Goal: Find specific page/section

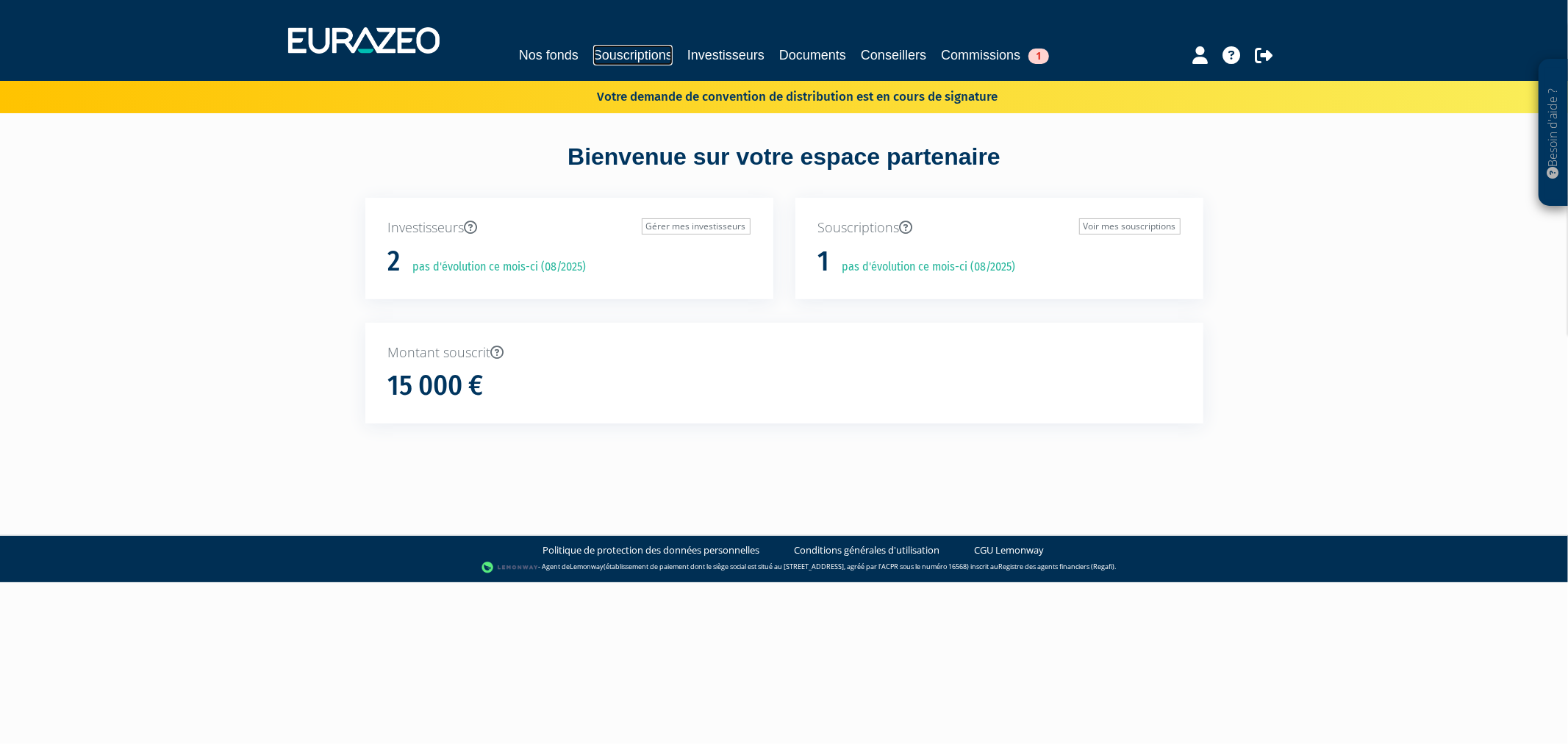
drag, startPoint x: 0, startPoint y: 0, endPoint x: 615, endPoint y: 45, distance: 616.6
click at [615, 45] on link "Souscriptions" at bounding box center [632, 55] width 79 height 21
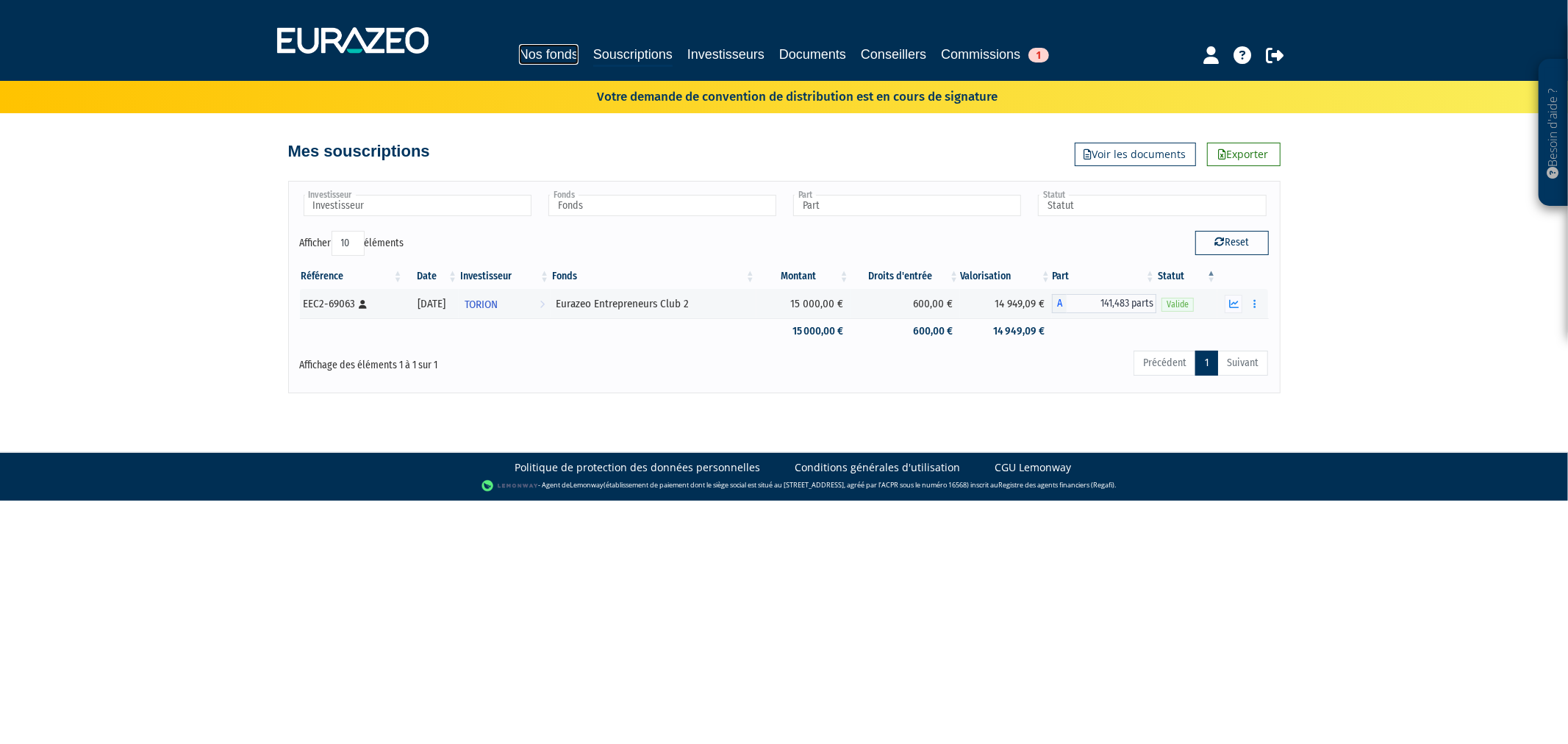
click at [539, 53] on link "Nos fonds" at bounding box center [549, 54] width 60 height 21
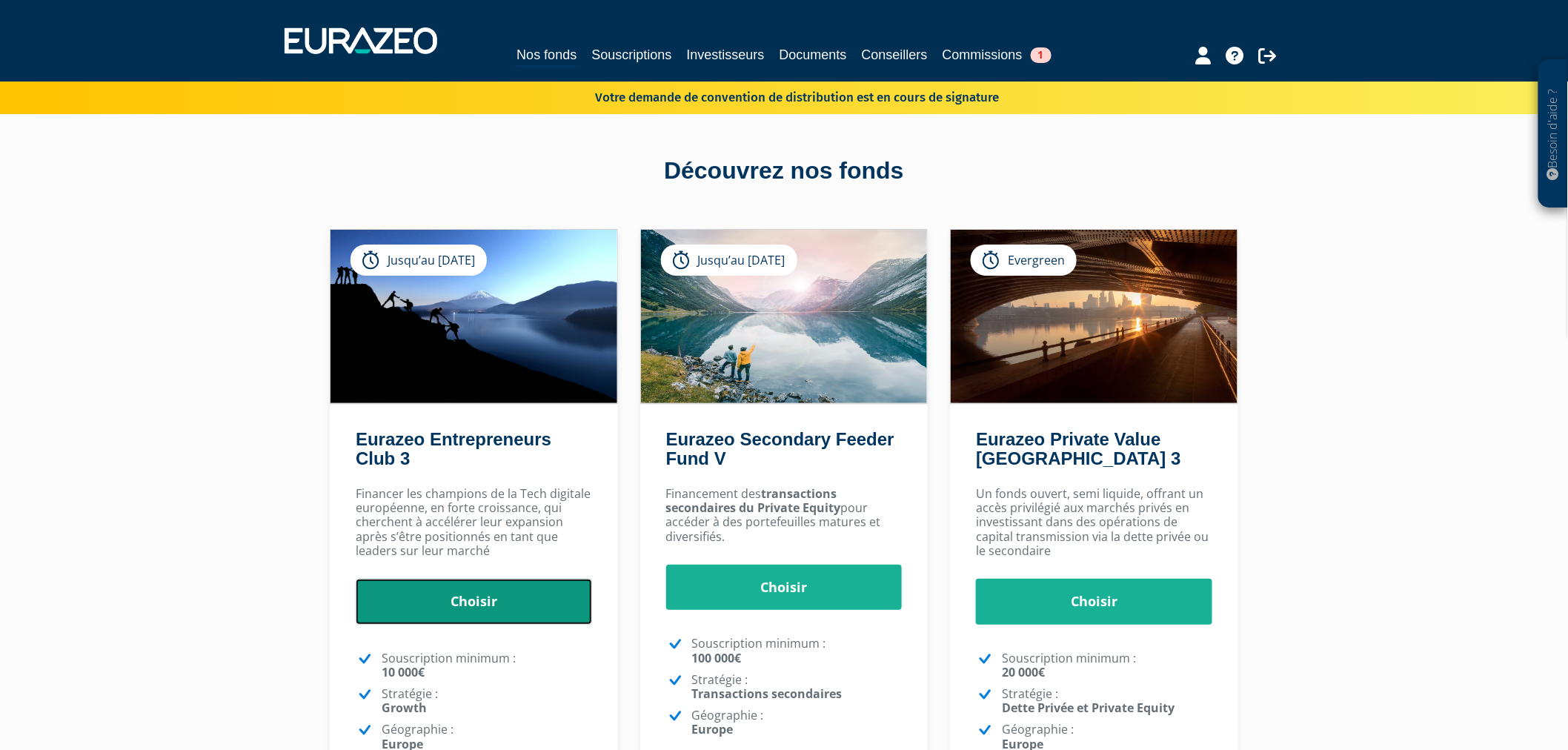
click at [541, 603] on link "Choisir" at bounding box center [473, 601] width 236 height 46
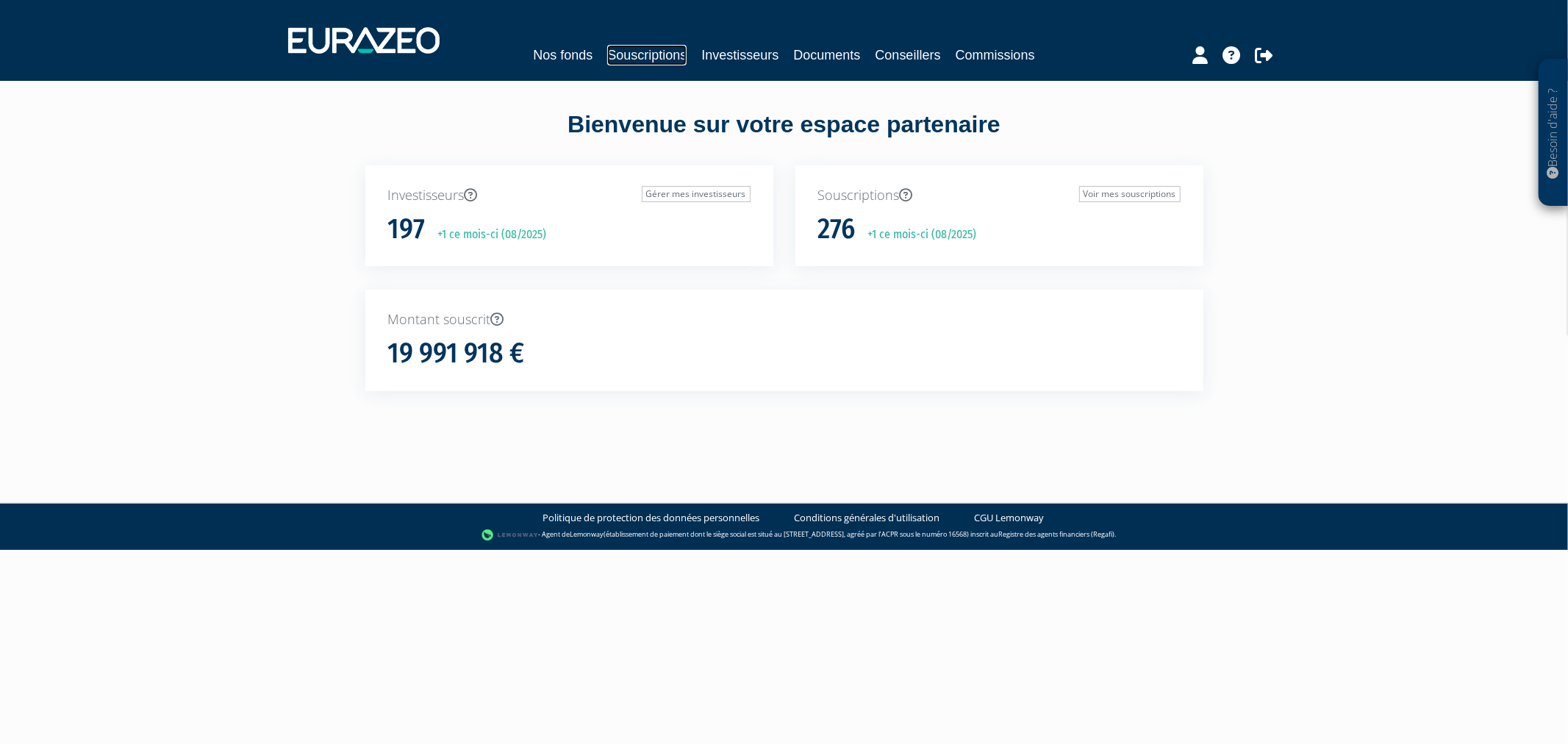
click at [607, 59] on link "Souscriptions" at bounding box center [646, 55] width 79 height 21
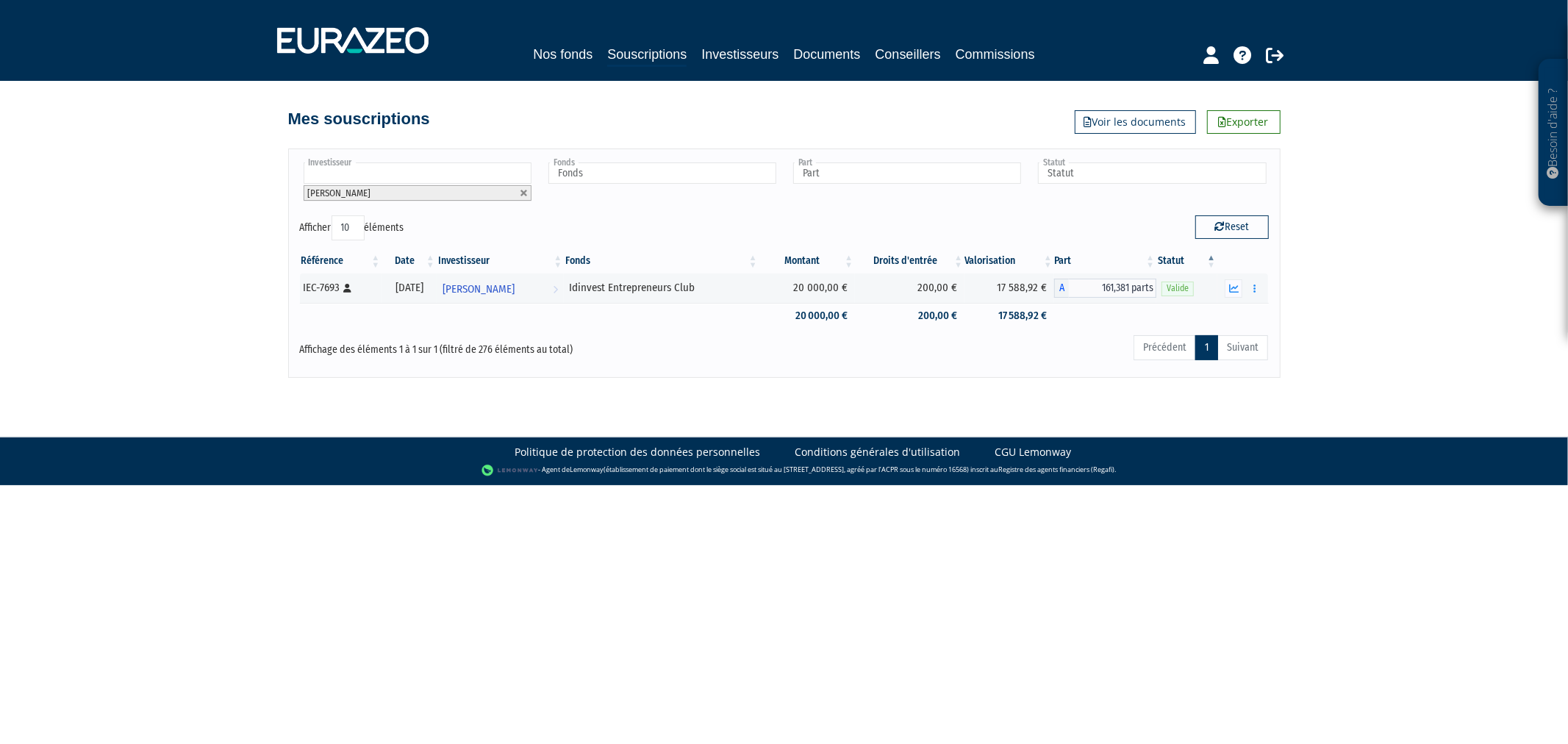
click at [518, 192] on li "Jean-Luc SAILLIOL" at bounding box center [417, 193] width 228 height 15
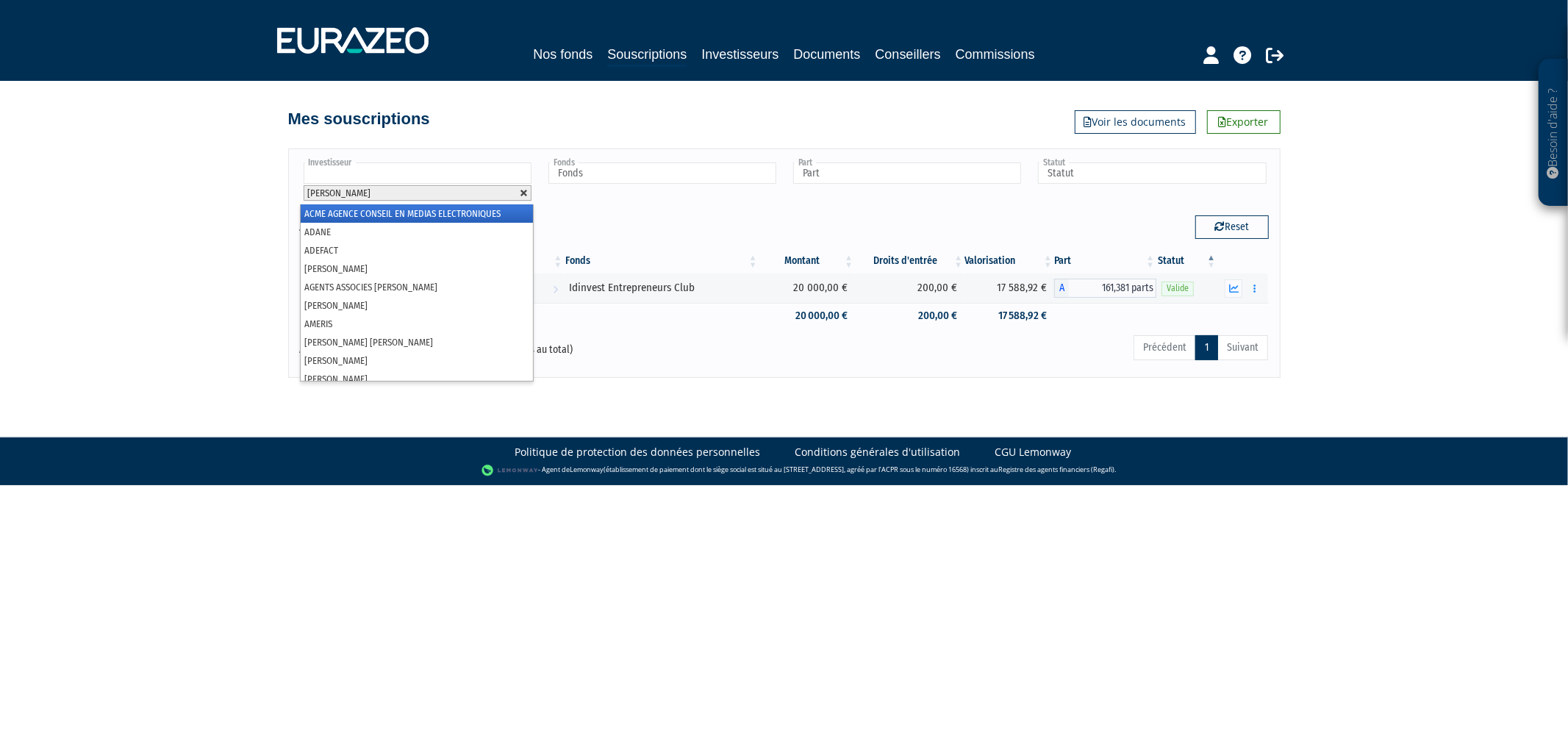
click at [520, 190] on link at bounding box center [524, 193] width 8 height 8
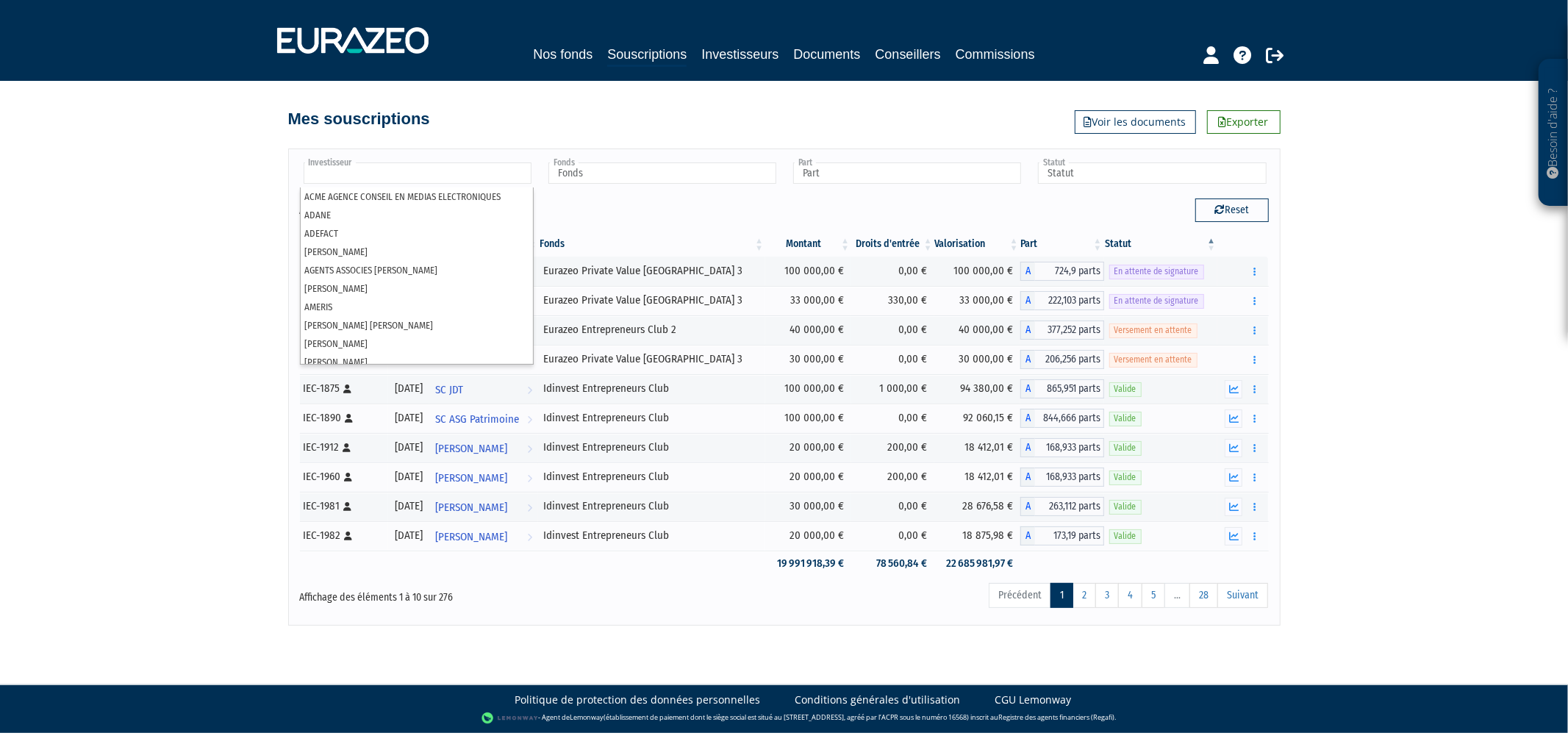
click at [507, 172] on input "text" at bounding box center [417, 173] width 228 height 22
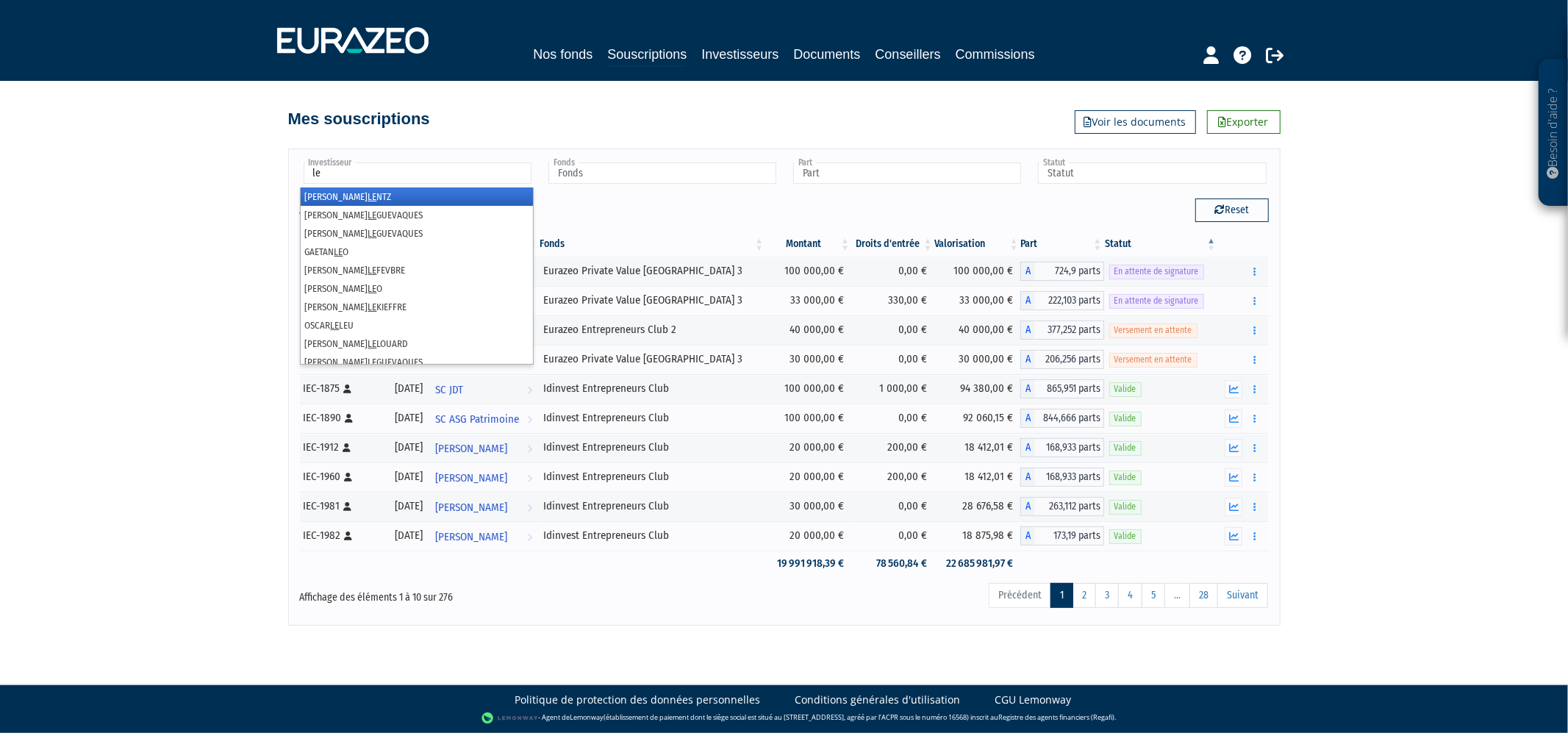
type input "l"
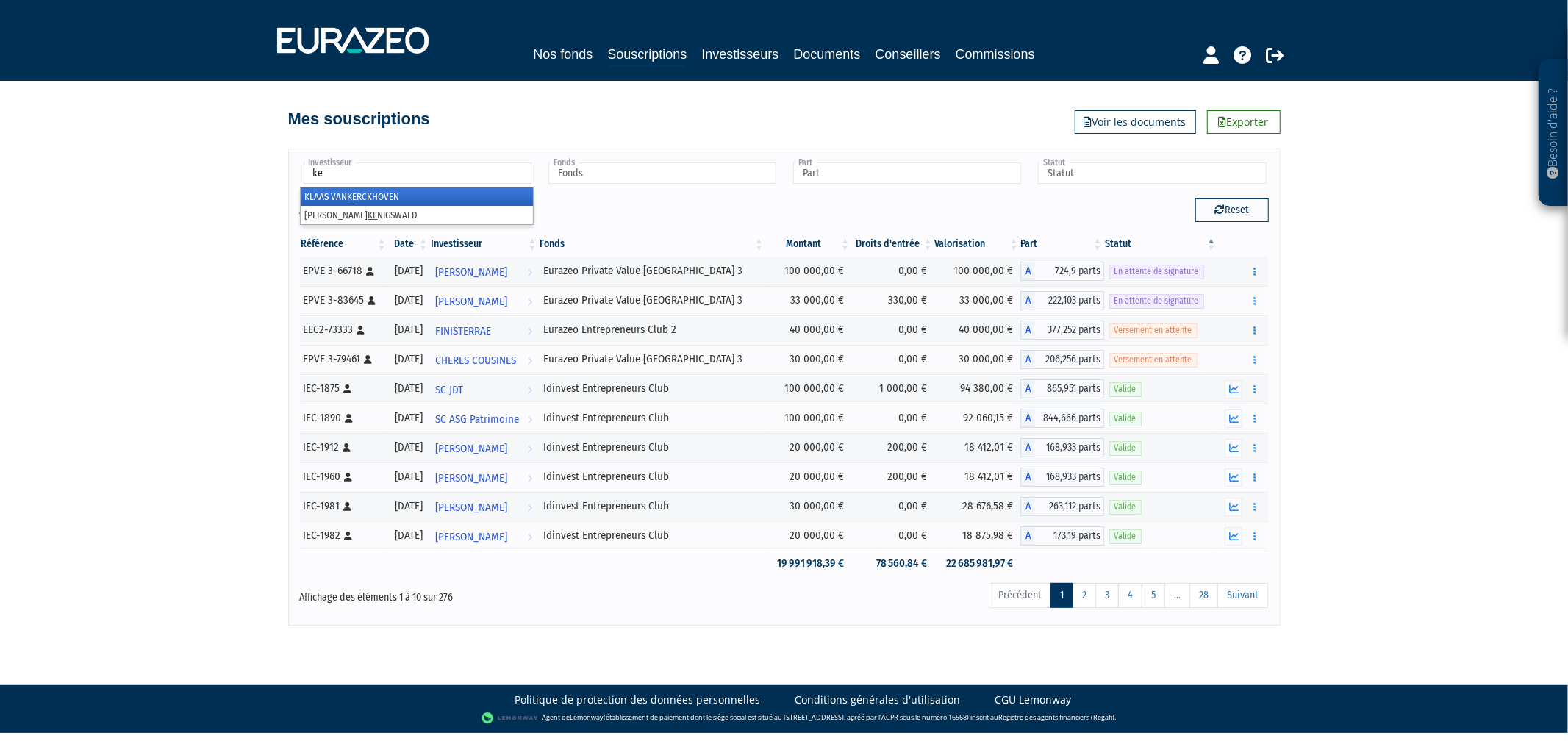
type input "ken"
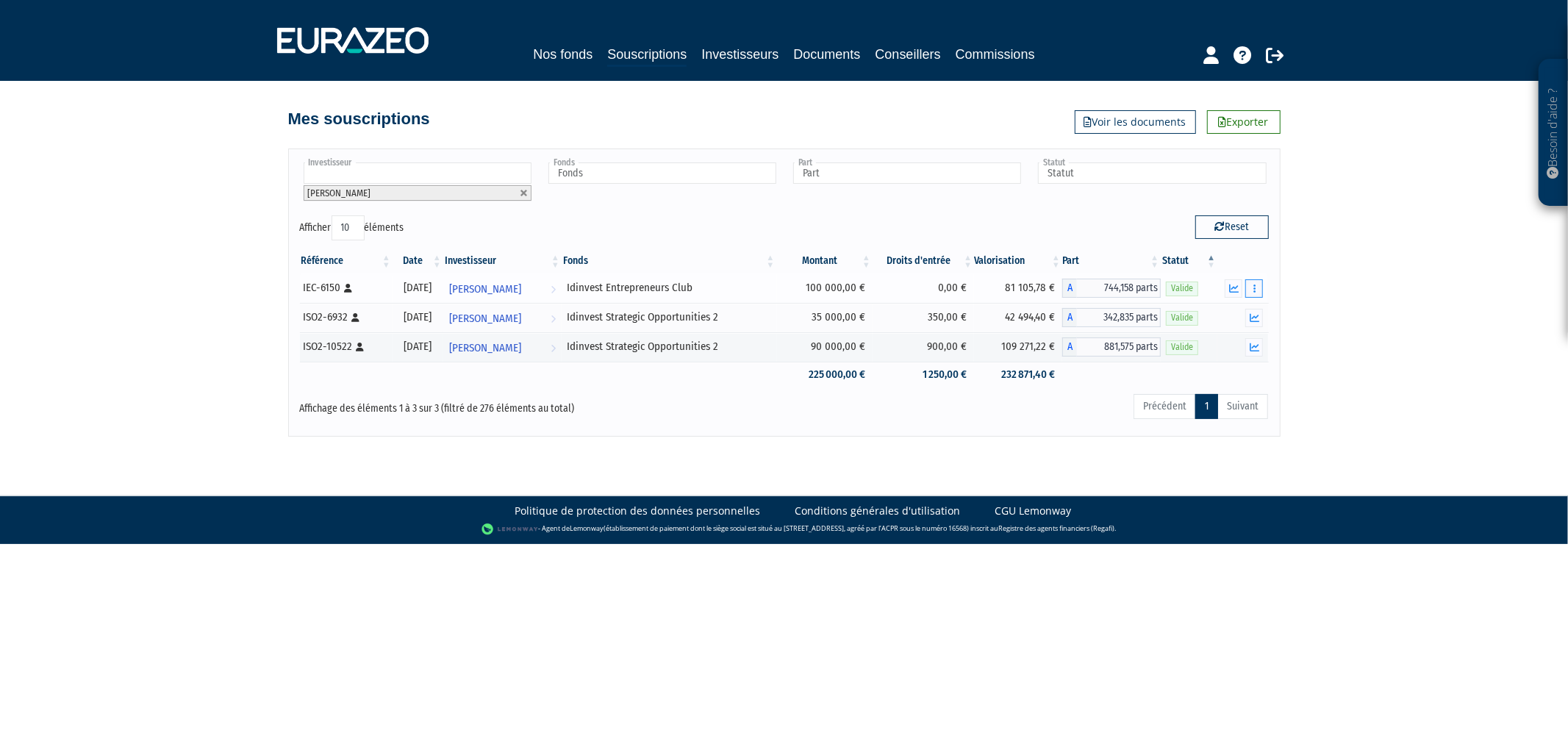
click at [1252, 289] on button "button" at bounding box center [1254, 289] width 18 height 18
click at [521, 284] on span "Laurent KENIGSWALD" at bounding box center [486, 289] width 72 height 27
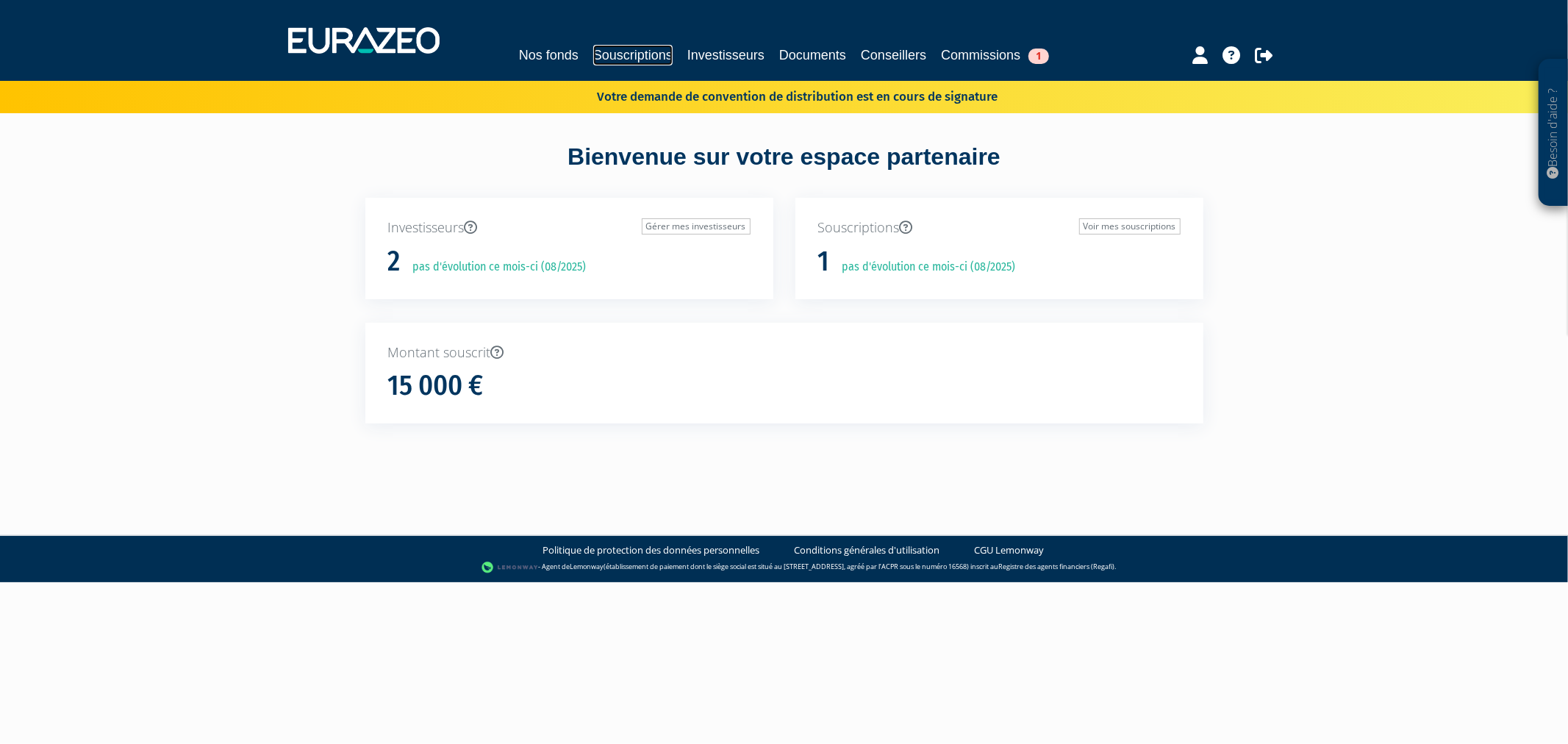
click at [593, 55] on link "Souscriptions" at bounding box center [632, 55] width 79 height 21
click at [593, 55] on link "Souscriptions" at bounding box center [632, 55] width 79 height 21
